Goal: Check status

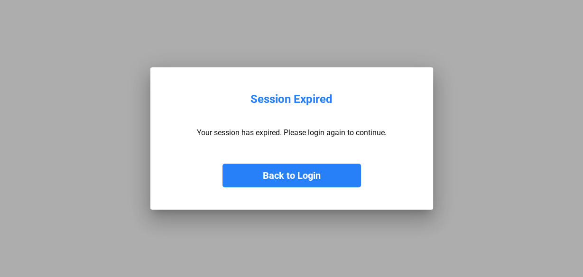
drag, startPoint x: 298, startPoint y: 177, endPoint x: 289, endPoint y: 159, distance: 19.3
click at [298, 177] on button "Back to Login" at bounding box center [292, 176] width 139 height 24
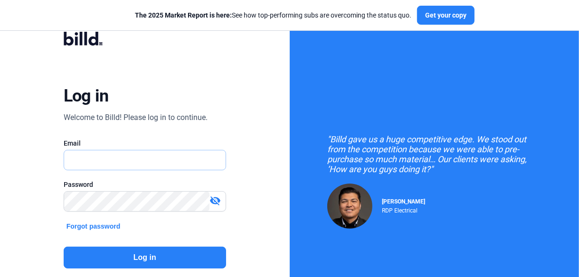
type input "[EMAIL_ADDRESS][DOMAIN_NAME]"
click at [166, 256] on button "Log in" at bounding box center [145, 258] width 162 height 22
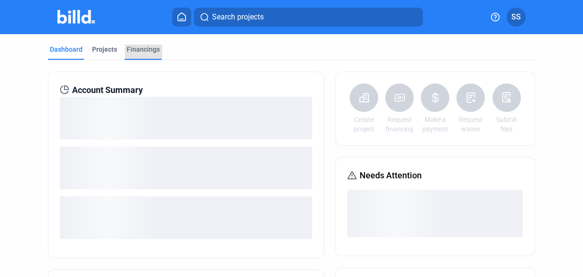
click at [140, 49] on div "Financings" at bounding box center [143, 49] width 33 height 9
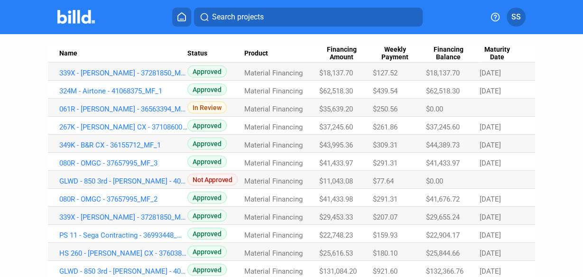
scroll to position [114, 0]
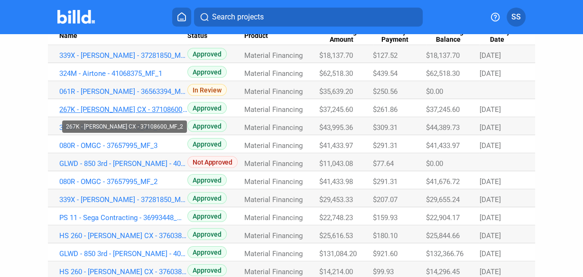
click at [153, 108] on link "267K - [PERSON_NAME] CX - 37108600_MF_2" at bounding box center [123, 109] width 128 height 9
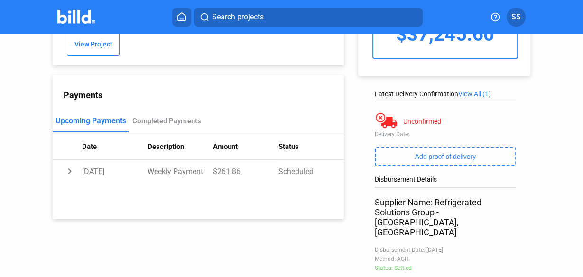
scroll to position [39, 0]
